Goal: Check status: Check status

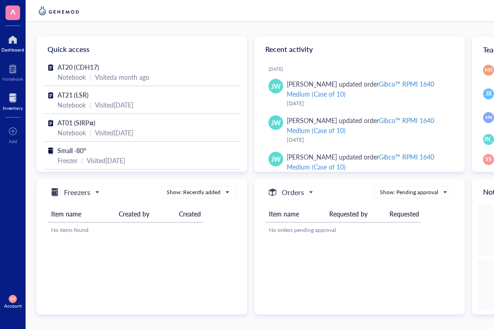
click at [19, 100] on div at bounding box center [13, 98] width 20 height 15
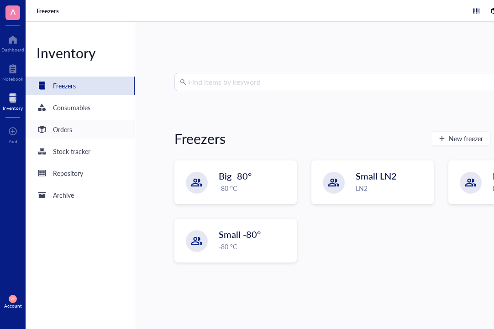
click at [59, 130] on div "Orders" at bounding box center [62, 130] width 19 height 10
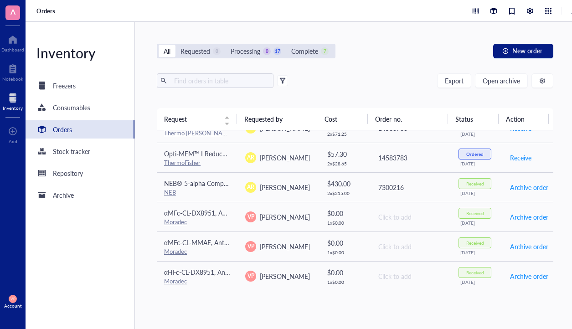
scroll to position [46, 0]
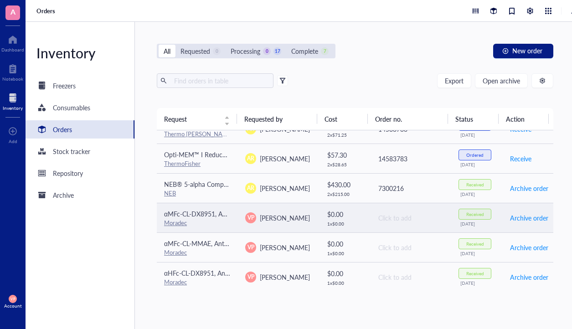
click at [472, 213] on div "Received" at bounding box center [476, 214] width 18 height 5
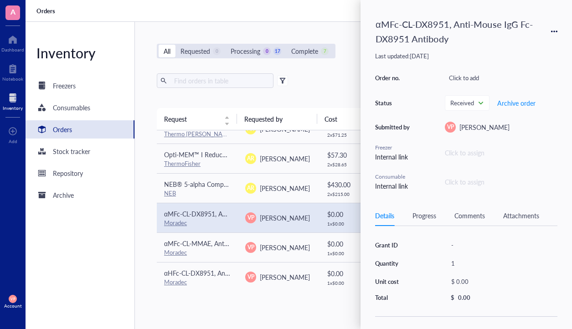
click at [493, 218] on div "Details Progress Comments Attachments" at bounding box center [466, 216] width 182 height 21
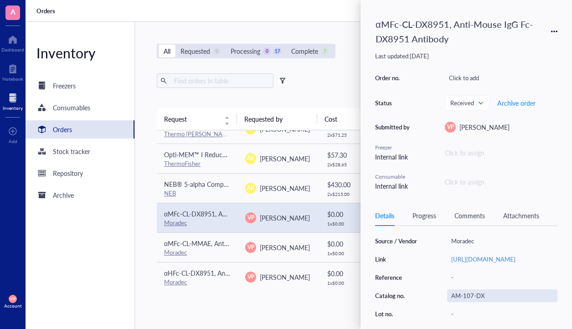
scroll to position [0, 0]
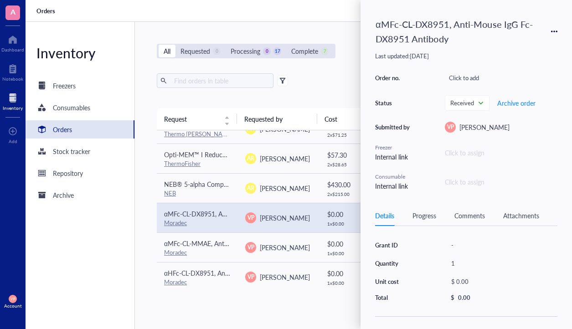
click at [327, 12] on div "Orders" at bounding box center [318, 11] width 584 height 22
